Goal: Share content: Share content

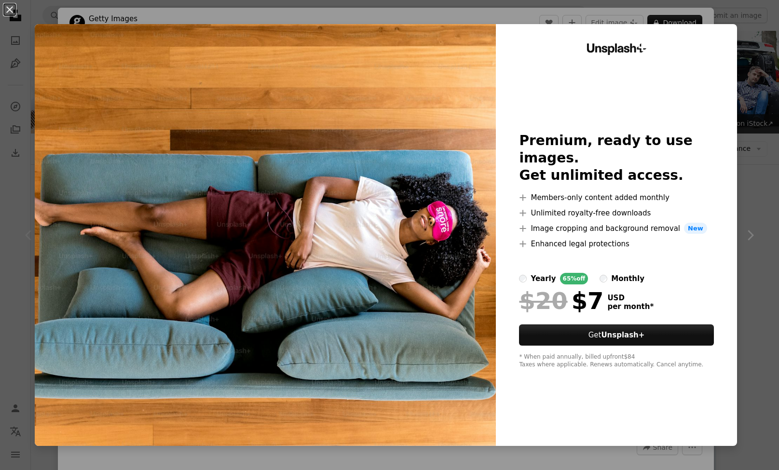
click at [427, 18] on div "An X shape Unsplash+ Premium, ready to use images. Get unlimited access. A plus…" at bounding box center [389, 235] width 779 height 470
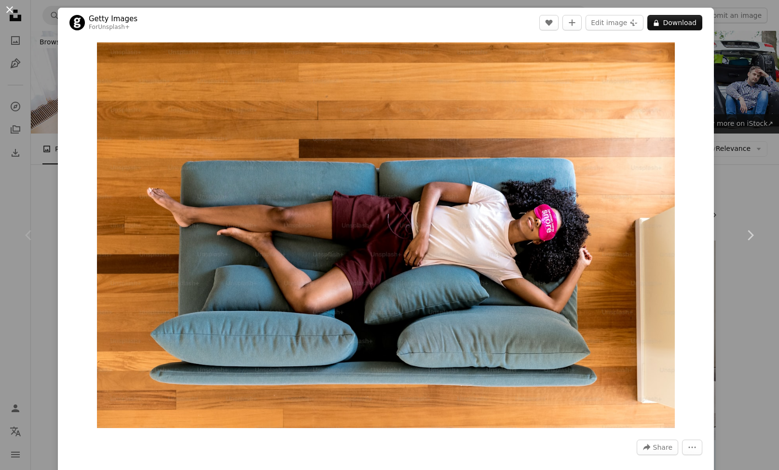
click at [11, 11] on button "An X shape" at bounding box center [10, 10] width 12 height 12
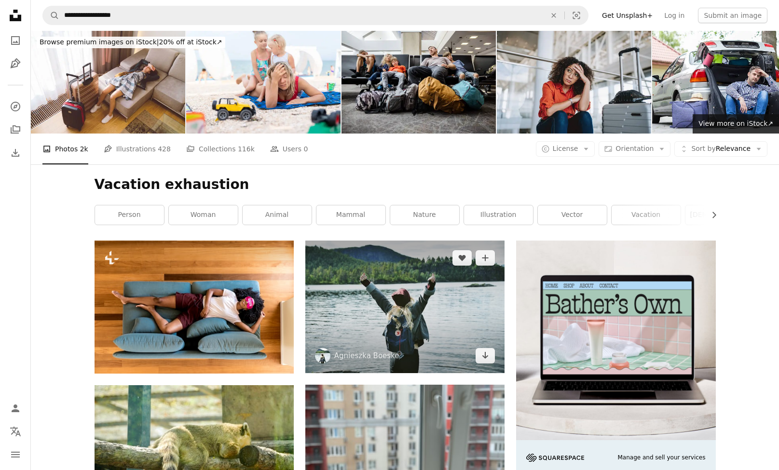
click at [404, 293] on img at bounding box center [404, 307] width 199 height 132
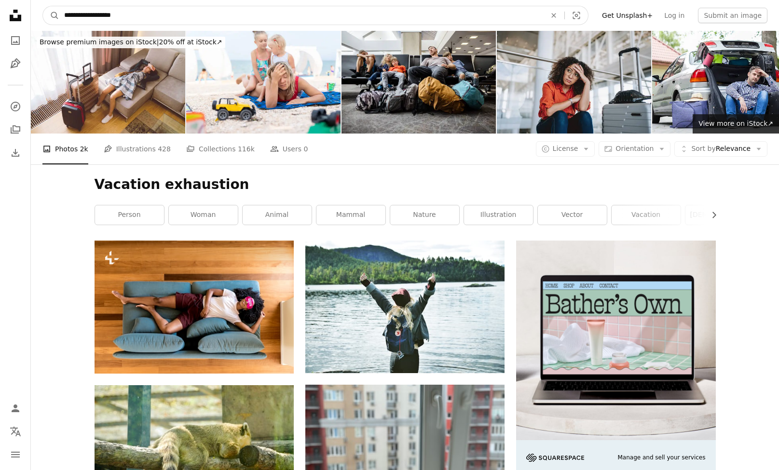
click at [137, 13] on input "**********" at bounding box center [301, 15] width 484 height 18
click at [51, 15] on button "A magnifying glass" at bounding box center [51, 15] width 16 height 18
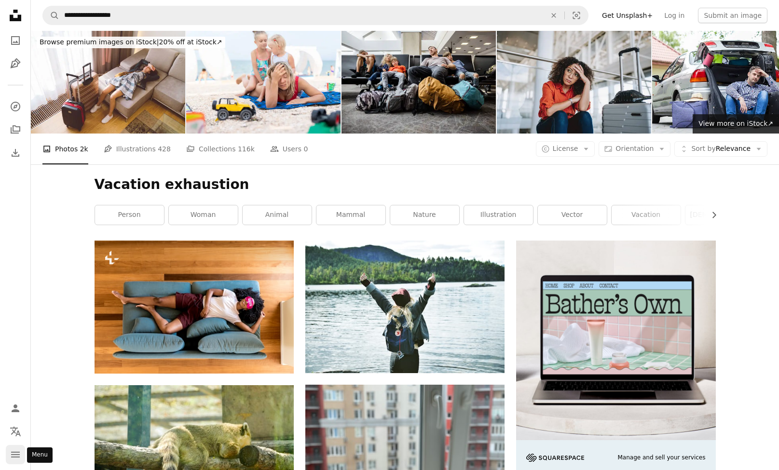
click at [16, 460] on icon "navigation menu" at bounding box center [16, 455] width 12 height 12
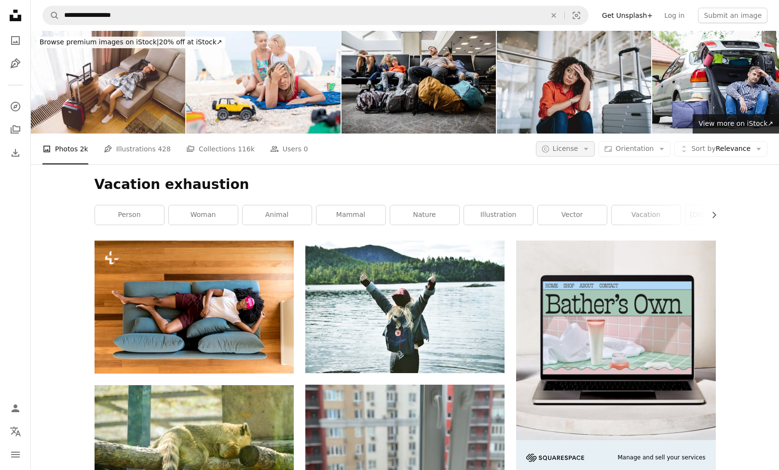
click at [589, 152] on icon "Arrow down" at bounding box center [586, 149] width 9 height 9
click at [586, 225] on span "Free" at bounding box center [590, 226] width 59 height 10
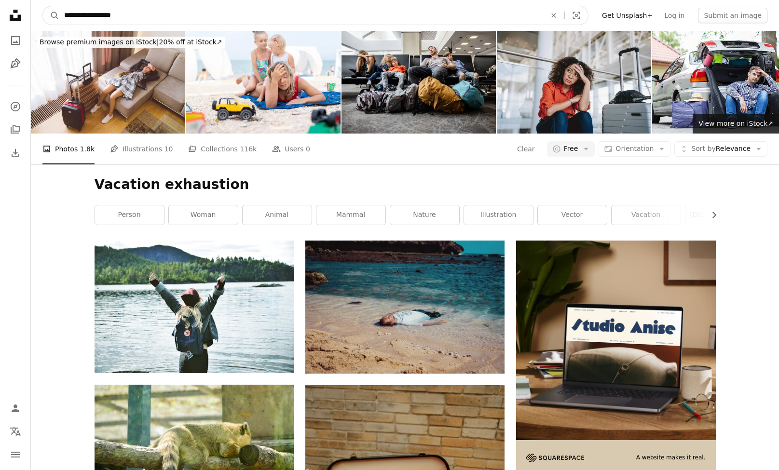
drag, startPoint x: 142, startPoint y: 11, endPoint x: 35, endPoint y: 16, distance: 106.8
click at [35, 16] on nav "**********" at bounding box center [405, 15] width 748 height 31
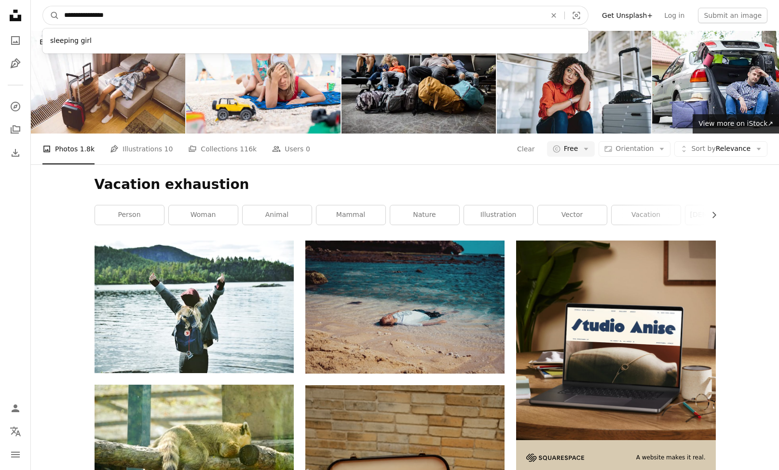
type input "**********"
click at [51, 15] on button "A magnifying glass" at bounding box center [51, 15] width 16 height 18
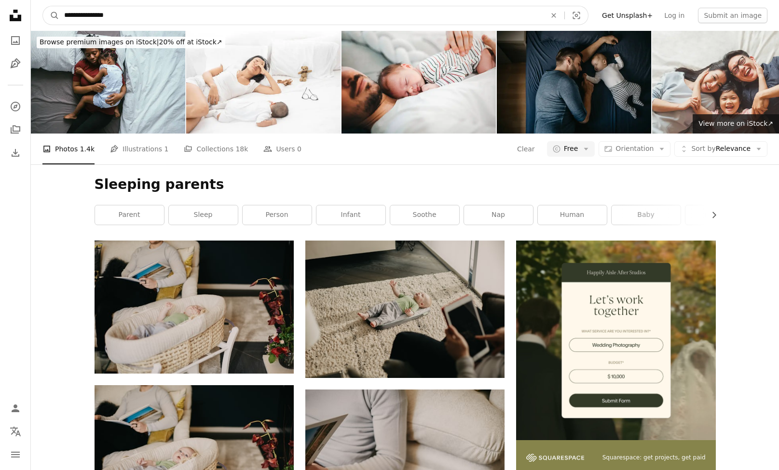
click at [126, 14] on input "**********" at bounding box center [301, 15] width 484 height 18
type input "********"
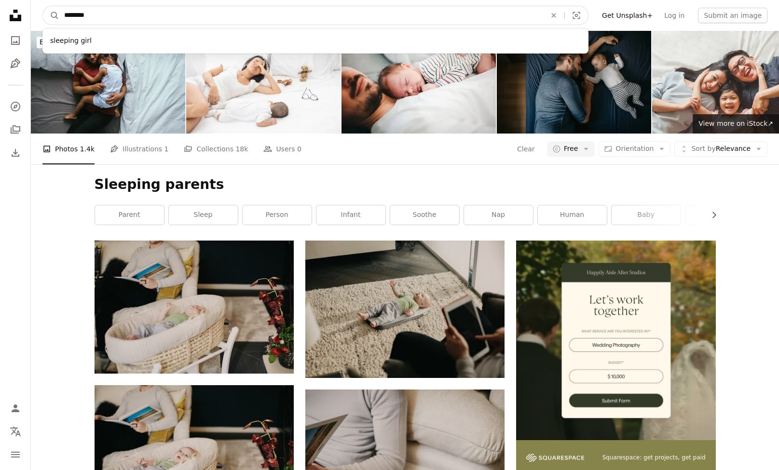
click at [51, 15] on button "A magnifying glass" at bounding box center [51, 15] width 16 height 18
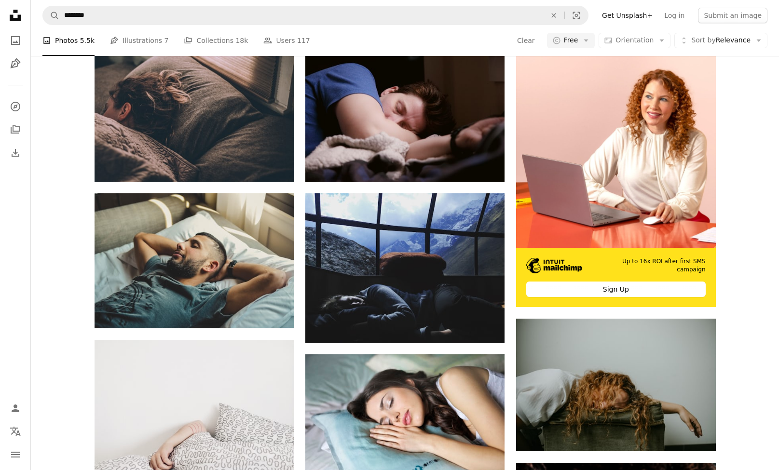
scroll to position [180, 0]
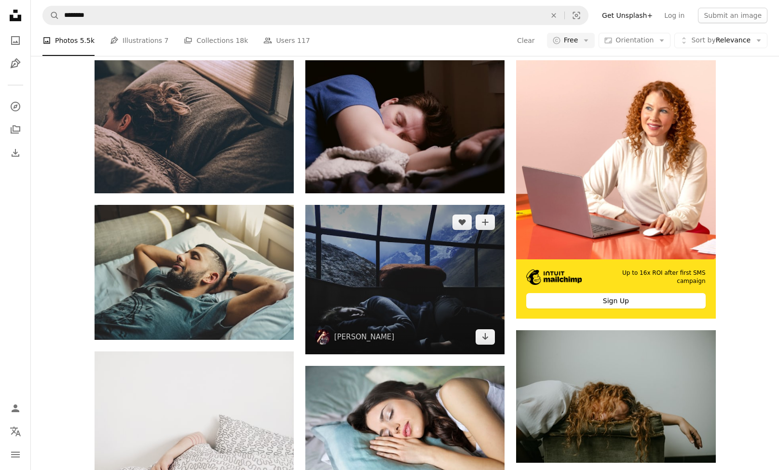
click at [357, 272] on img at bounding box center [404, 280] width 199 height 150
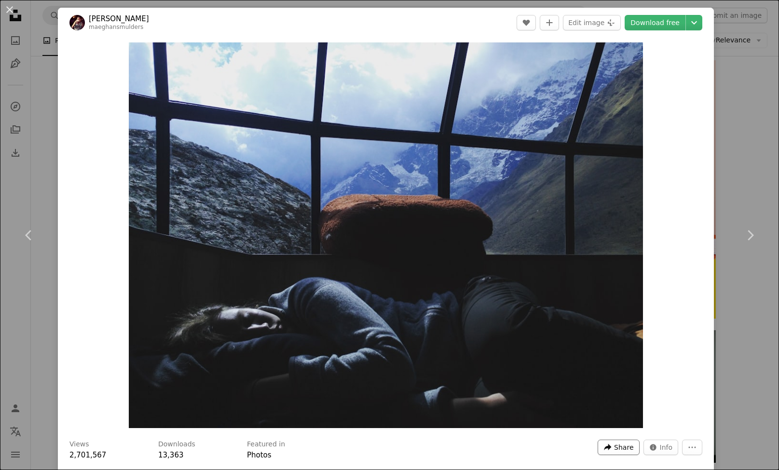
click at [622, 448] on button "A forward-right arrow Share" at bounding box center [618, 447] width 41 height 15
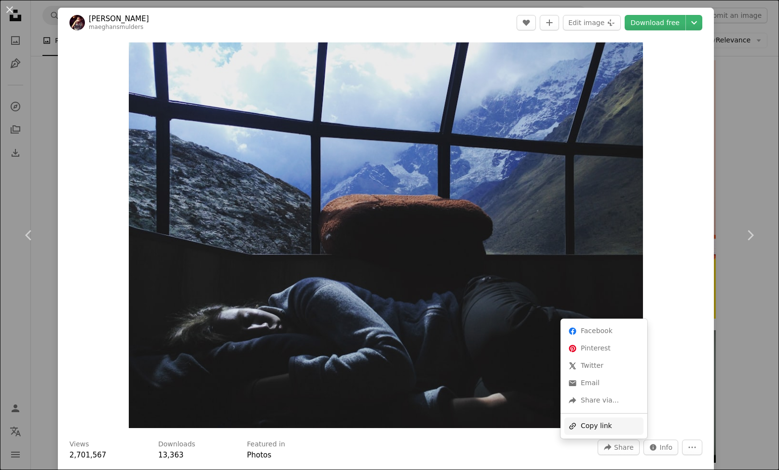
click at [607, 420] on div "A URL sharing icon (chains) Copy link" at bounding box center [604, 426] width 79 height 17
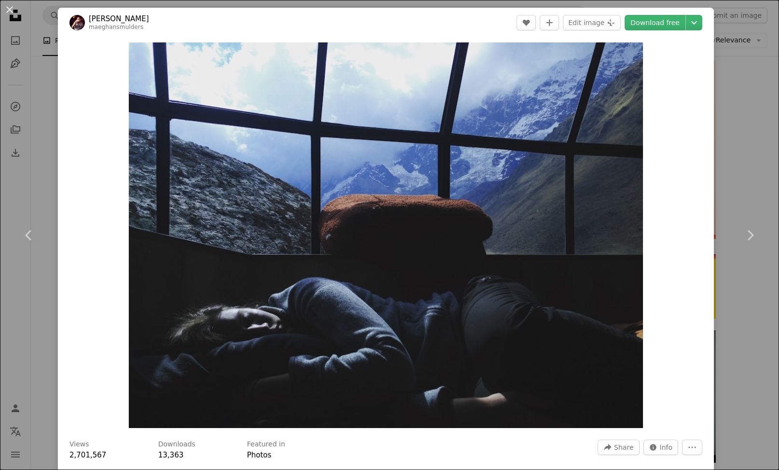
click at [36, 309] on div "An X shape Chevron left Chevron right [PERSON_NAME] maeghansmulders A heart A p…" at bounding box center [389, 235] width 779 height 470
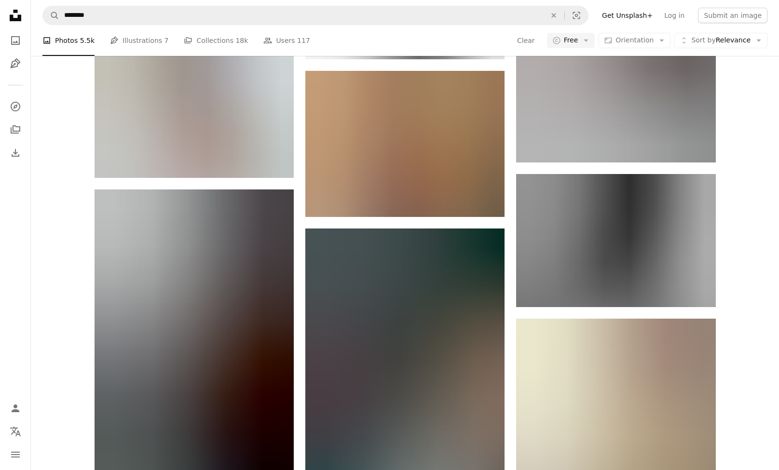
scroll to position [1055, 0]
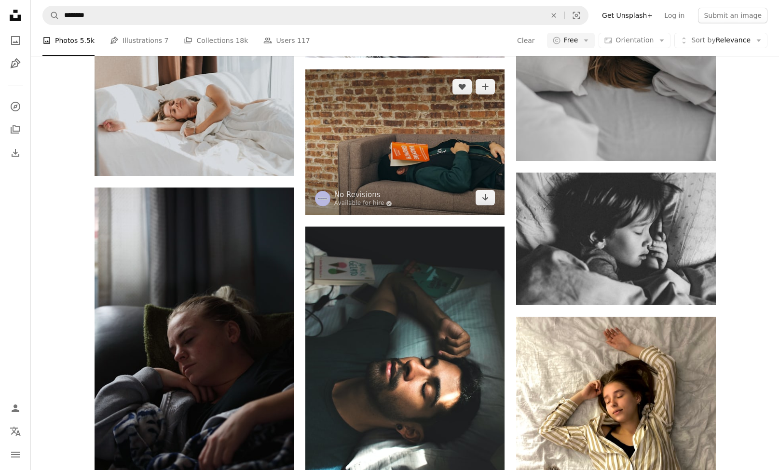
click at [413, 137] on img at bounding box center [404, 142] width 199 height 146
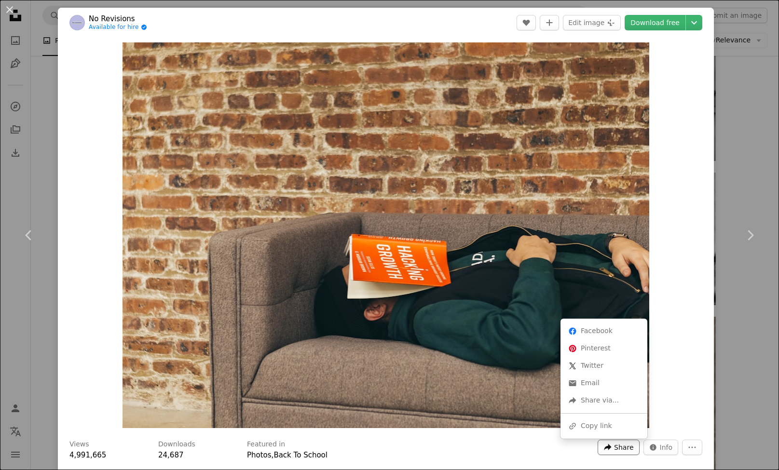
click at [621, 454] on button "A forward-right arrow Share" at bounding box center [618, 447] width 41 height 15
click at [603, 419] on div "A URL sharing icon (chains) Copy link" at bounding box center [604, 426] width 79 height 17
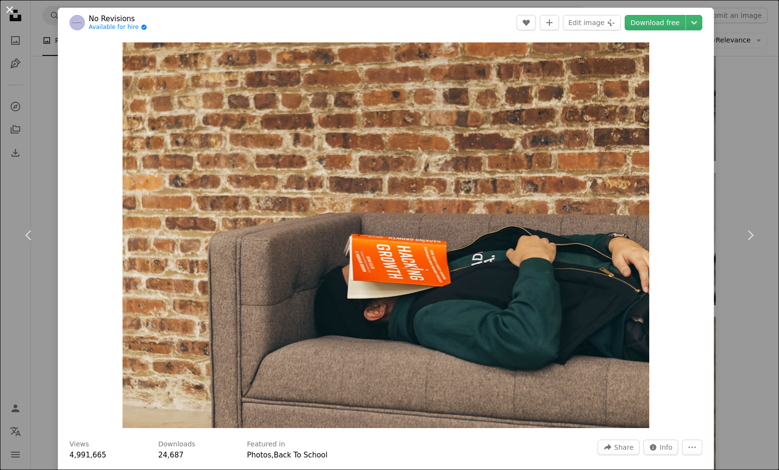
click at [7, 11] on button "An X shape" at bounding box center [10, 10] width 12 height 12
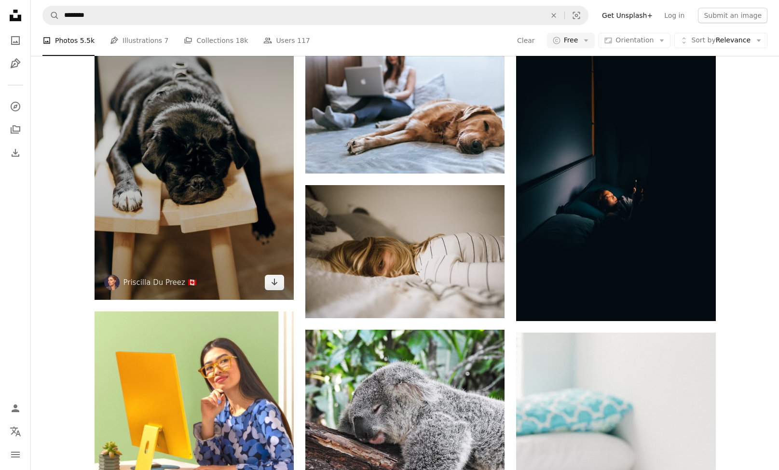
scroll to position [2052, 0]
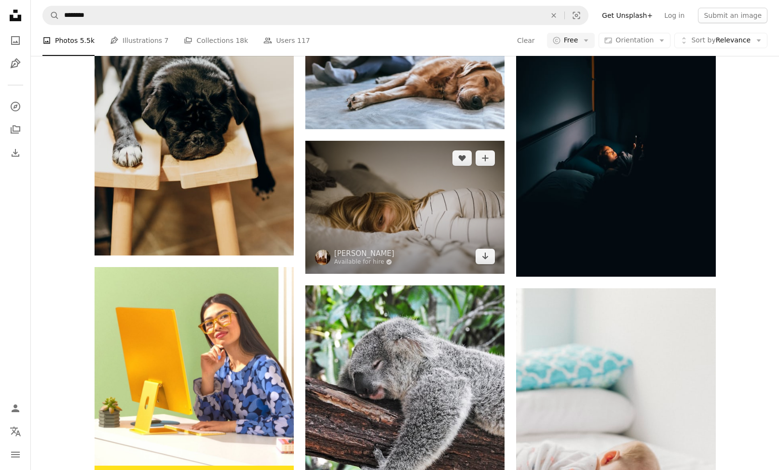
click at [394, 203] on img at bounding box center [404, 207] width 199 height 133
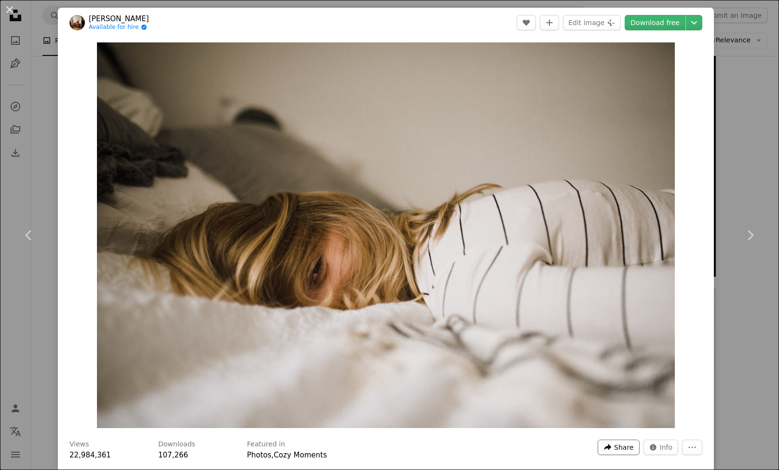
click at [627, 448] on span "Share" at bounding box center [623, 448] width 19 height 14
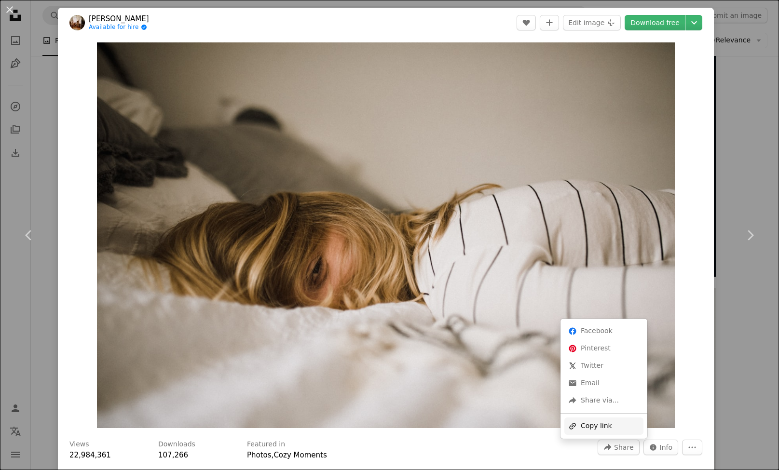
click at [605, 425] on div "A URL sharing icon (chains) Copy link" at bounding box center [604, 426] width 79 height 17
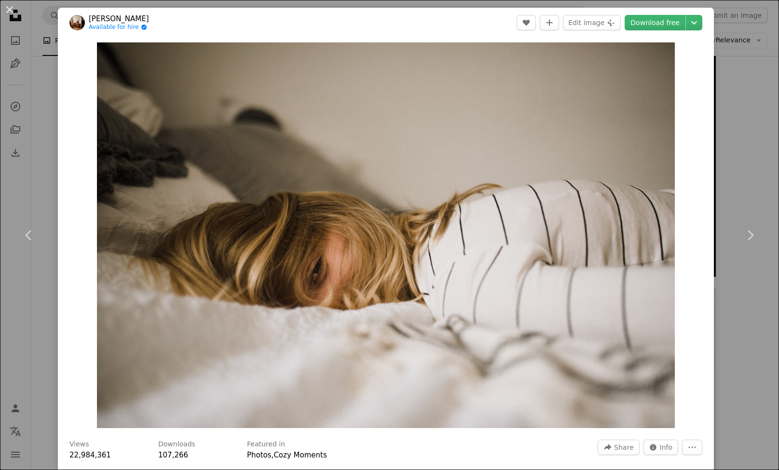
click at [11, 141] on div "An X shape Chevron left Chevron right [PERSON_NAME] Available for hire A checkm…" at bounding box center [389, 235] width 779 height 470
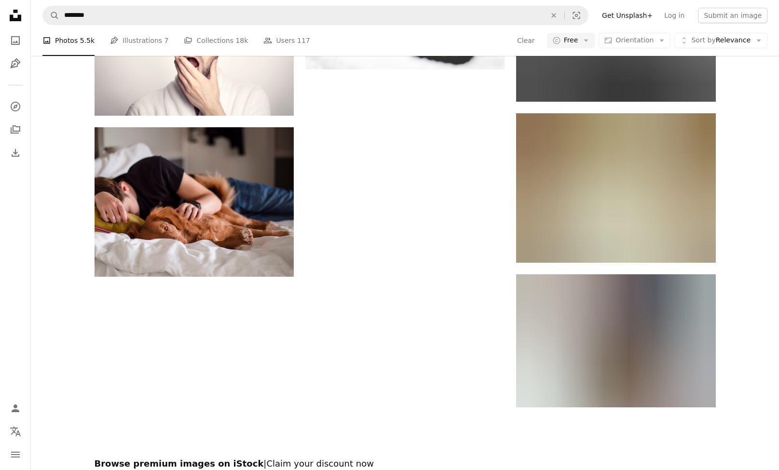
scroll to position [2865, 0]
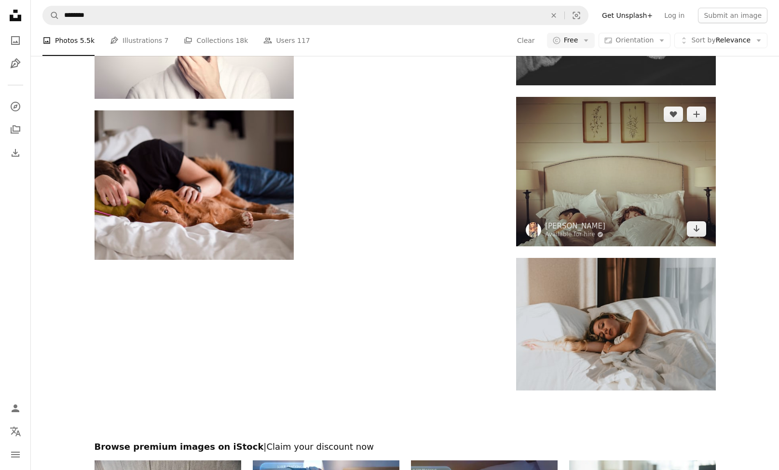
click at [545, 153] on img at bounding box center [615, 172] width 199 height 150
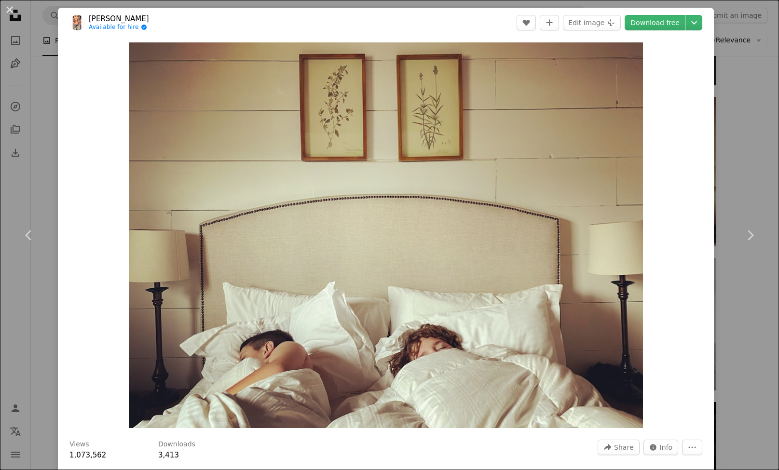
click at [40, 104] on div "An X shape Chevron left Chevron right [PERSON_NAME] Available for hire A checkm…" at bounding box center [389, 235] width 779 height 470
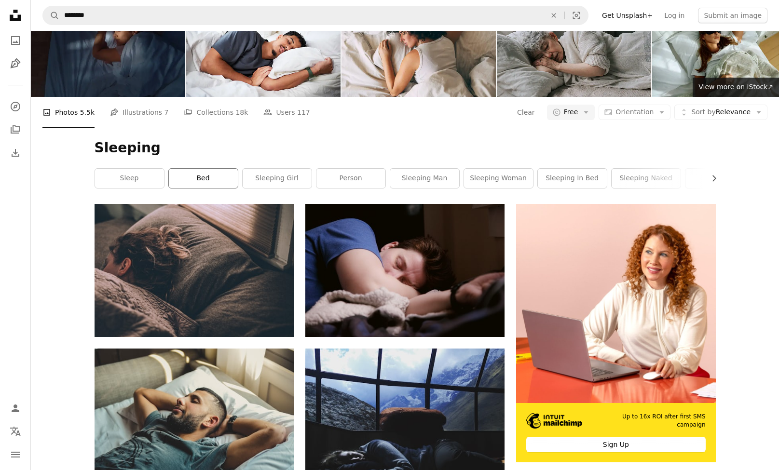
scroll to position [29, 0]
